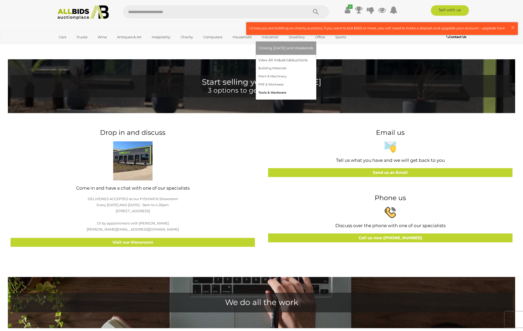
click at [265, 92] on link "Tools & Hardware" at bounding box center [285, 93] width 55 height 8
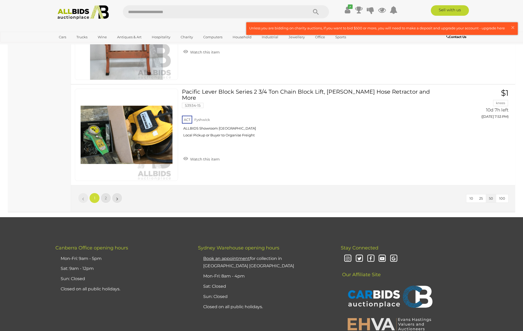
scroll to position [4995, 0]
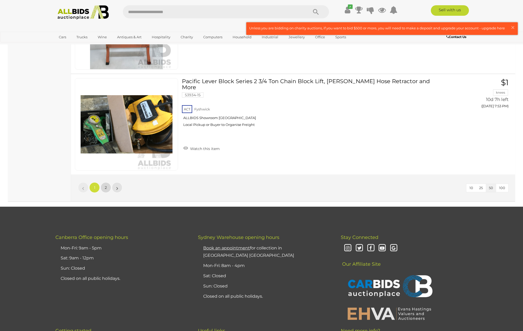
click at [108, 188] on link "2" at bounding box center [105, 187] width 10 height 10
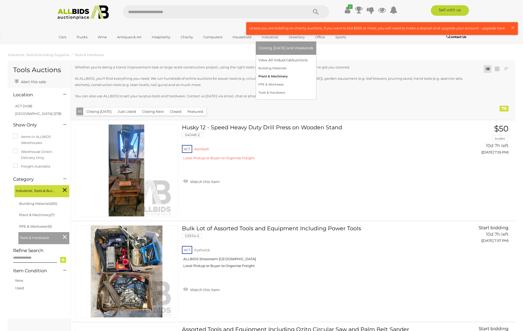
click at [269, 77] on link "Plant & Machinery" at bounding box center [285, 76] width 55 height 8
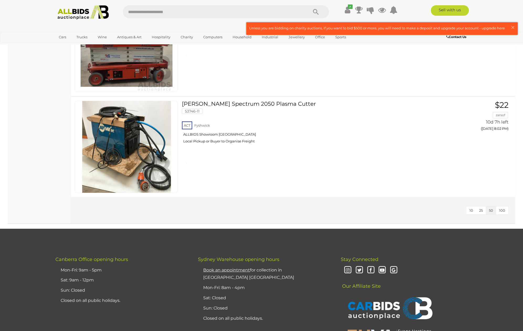
scroll to position [640, 0]
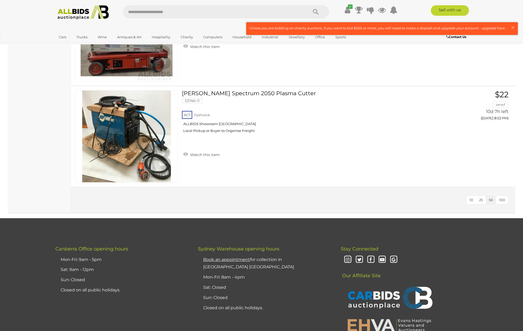
click at [501, 199] on span "100" at bounding box center [502, 200] width 6 height 4
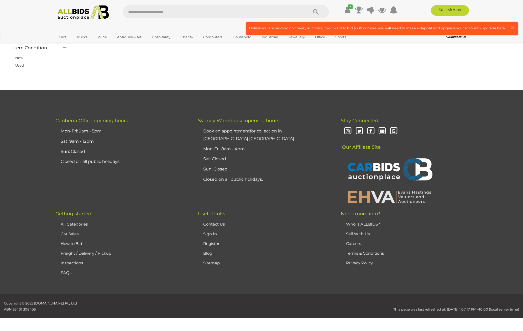
scroll to position [67, 0]
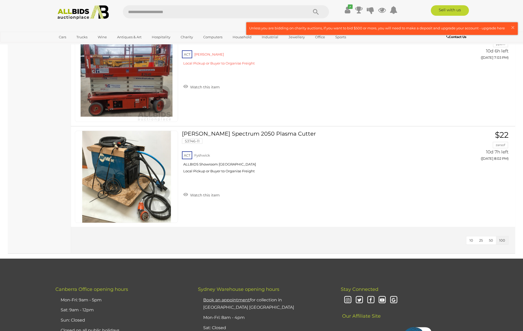
scroll to position [602, 0]
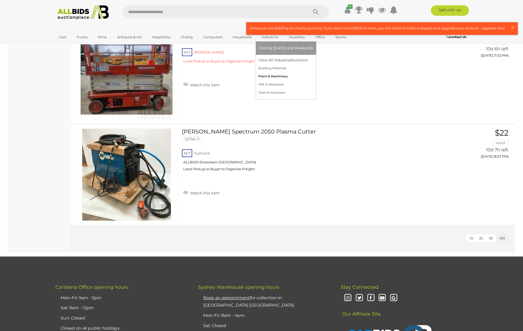
click at [262, 76] on link "Plant & Machinery" at bounding box center [285, 76] width 55 height 8
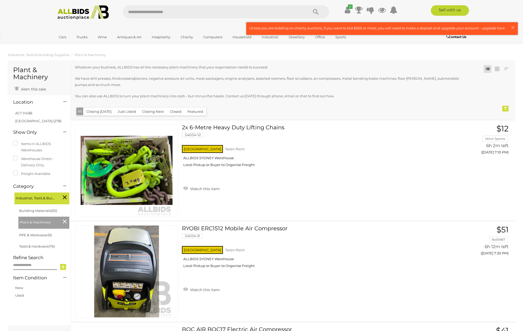
click at [129, 10] on input "text" at bounding box center [213, 11] width 180 height 13
click at [272, 61] on link "View All Industrial Auctions" at bounding box center [285, 60] width 55 height 8
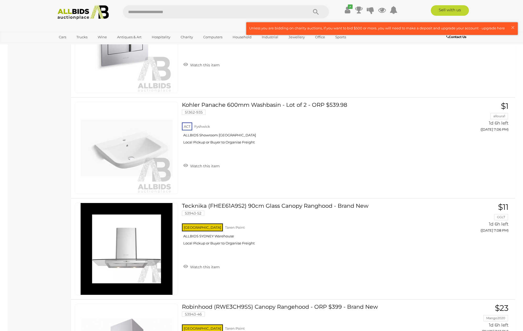
scroll to position [1353, 0]
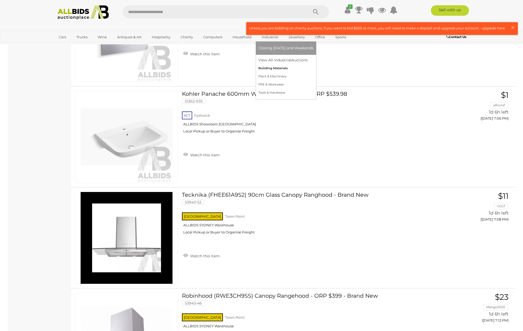
click at [268, 68] on link "Building Materials" at bounding box center [285, 68] width 55 height 8
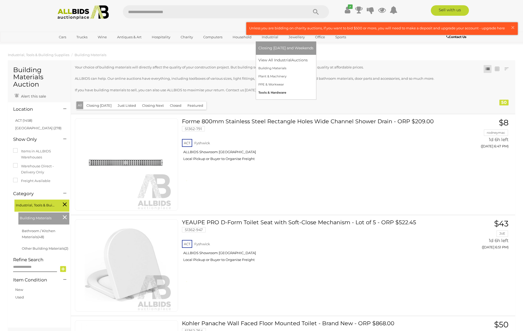
click at [260, 93] on link "Tools & Hardware" at bounding box center [285, 93] width 55 height 8
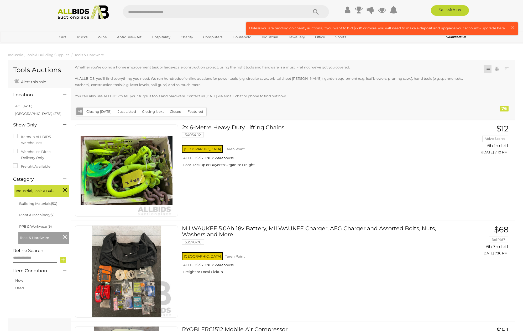
scroll to position [4334, 0]
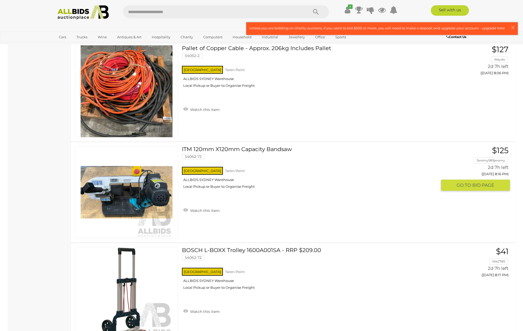
scroll to position [3008, 0]
click at [185, 210] on link "Watch this item" at bounding box center [201, 210] width 39 height 8
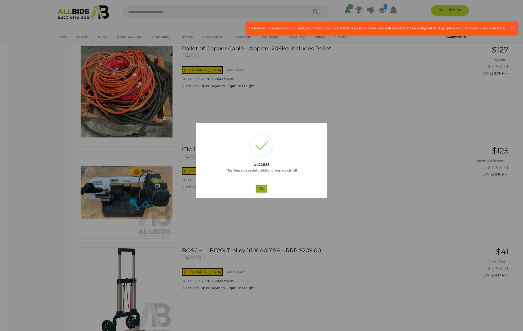
click at [263, 188] on button "Ok" at bounding box center [261, 189] width 11 height 8
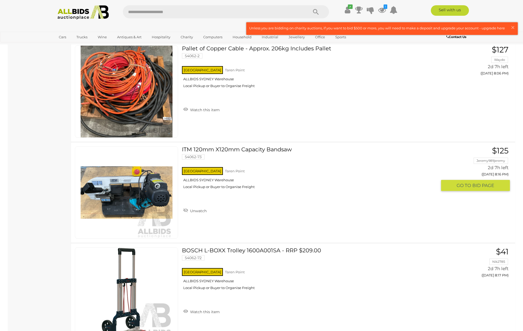
click at [465, 184] on span "GO TO" at bounding box center [464, 186] width 16 height 6
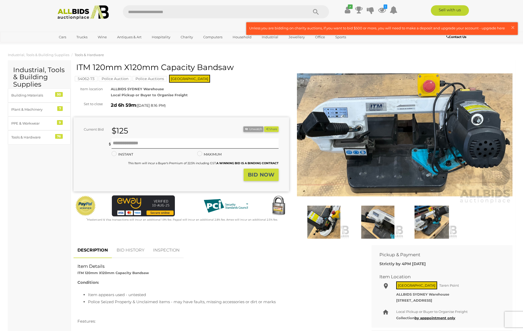
click at [330, 227] on img at bounding box center [323, 222] width 51 height 33
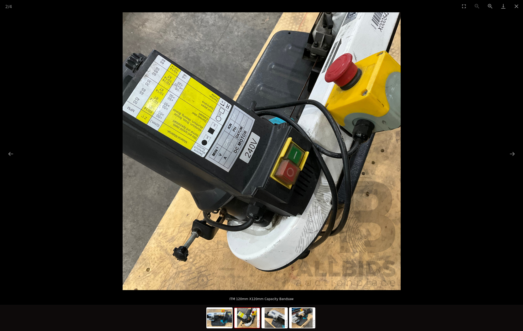
click at [243, 318] on img at bounding box center [246, 318] width 25 height 20
click at [274, 321] on img at bounding box center [274, 318] width 25 height 20
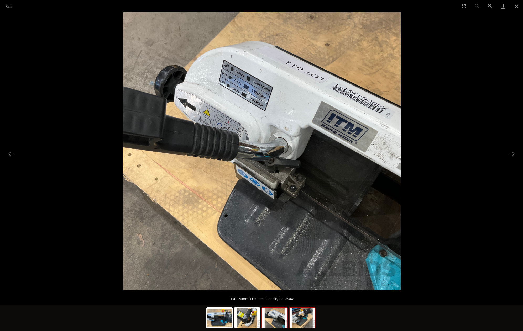
click at [310, 322] on img at bounding box center [301, 318] width 25 height 20
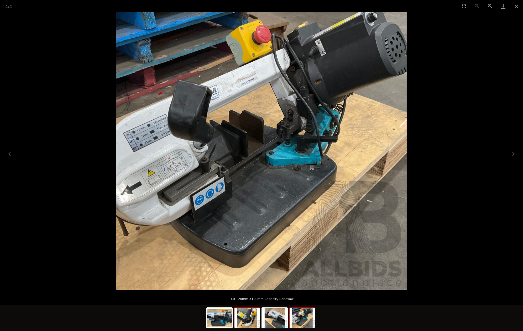
click at [246, 318] on img at bounding box center [246, 318] width 25 height 20
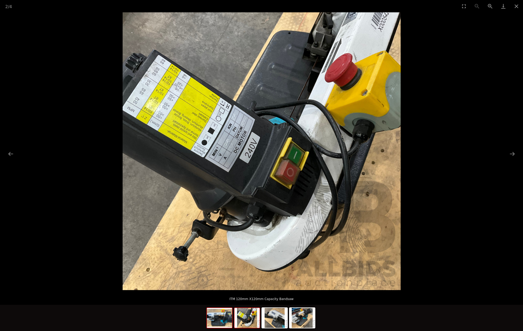
click at [224, 320] on img at bounding box center [219, 318] width 25 height 20
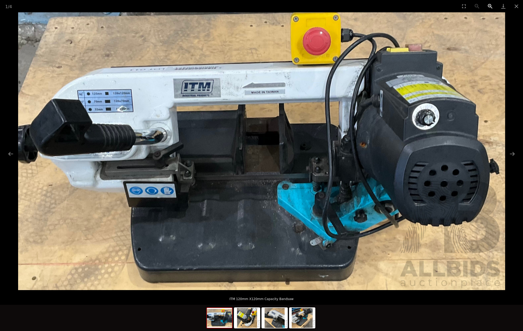
click at [489, 6] on button "Zoom in" at bounding box center [489, 6] width 13 height 12
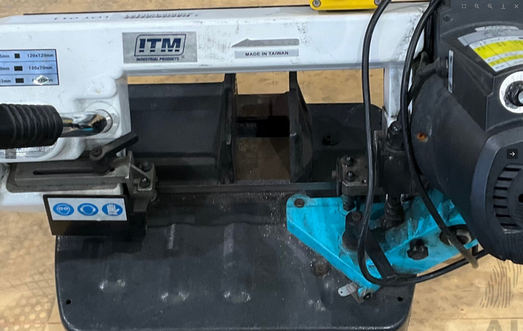
click at [512, 155] on button "Next slide" at bounding box center [511, 154] width 11 height 10
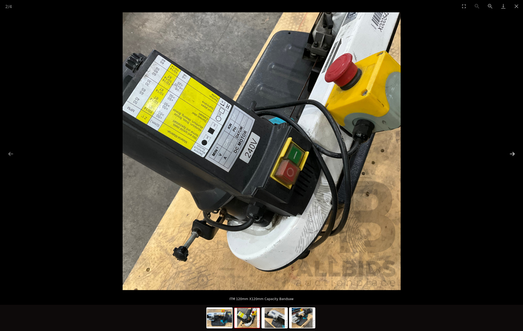
click at [510, 154] on button "Next slide" at bounding box center [511, 154] width 11 height 10
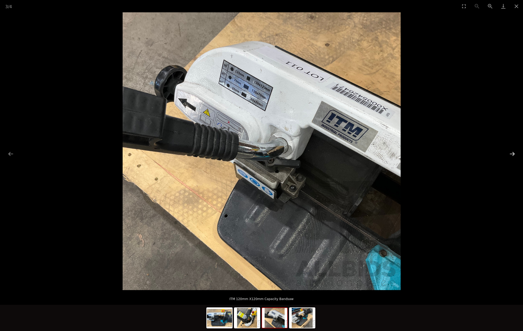
click at [510, 154] on button "Next slide" at bounding box center [511, 154] width 11 height 10
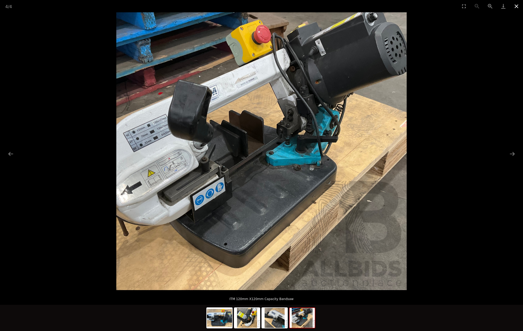
click at [516, 7] on button "Close gallery" at bounding box center [515, 6] width 13 height 12
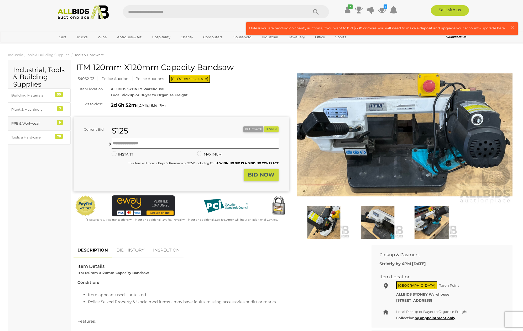
click at [36, 121] on div "PPE & Workwear" at bounding box center [32, 123] width 43 height 6
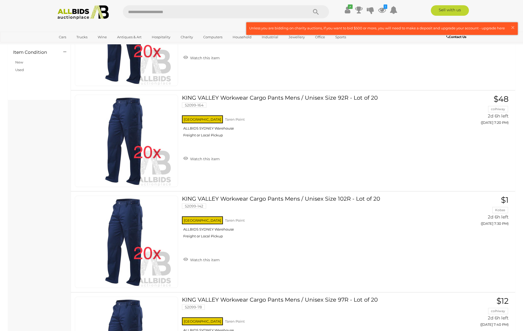
scroll to position [230, 0]
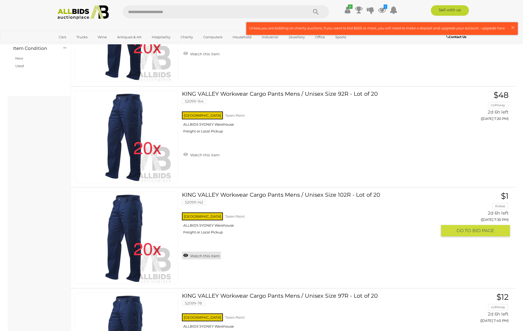
click at [186, 255] on link "Watch this item" at bounding box center [201, 256] width 39 height 8
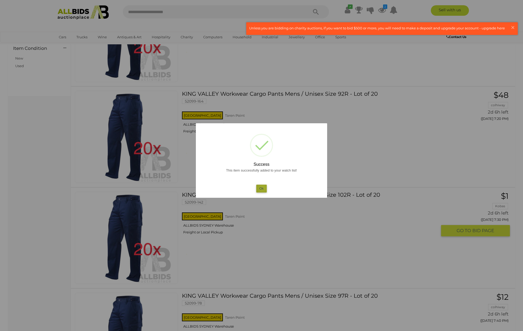
click at [262, 188] on button "Ok" at bounding box center [261, 189] width 11 height 8
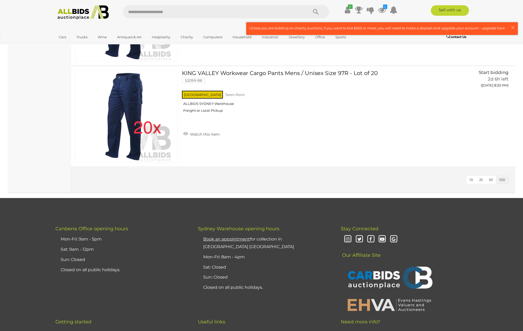
scroll to position [850, 0]
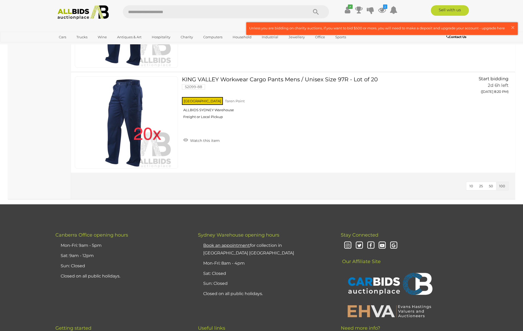
click at [471, 185] on span "10" at bounding box center [471, 186] width 4 height 4
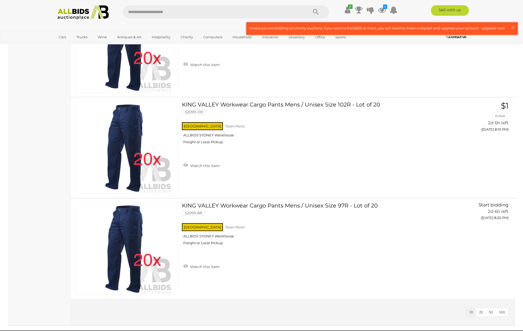
scroll to position [727, 0]
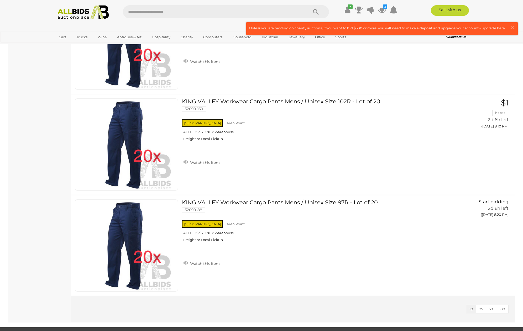
click at [482, 309] on span "25" at bounding box center [481, 309] width 4 height 4
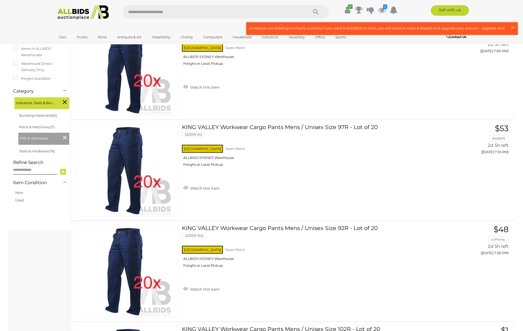
scroll to position [87, 0]
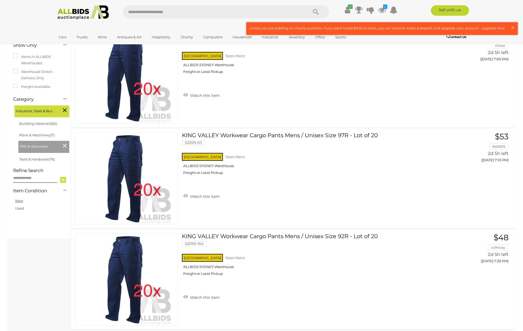
click at [17, 199] on link "New" at bounding box center [19, 201] width 8 height 4
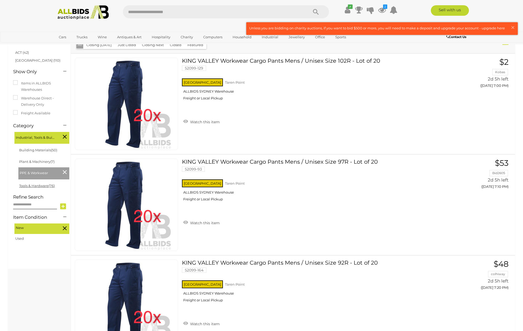
click at [30, 184] on link "Tools & Hardware (76)" at bounding box center [37, 186] width 36 height 4
